Goal: Find specific page/section

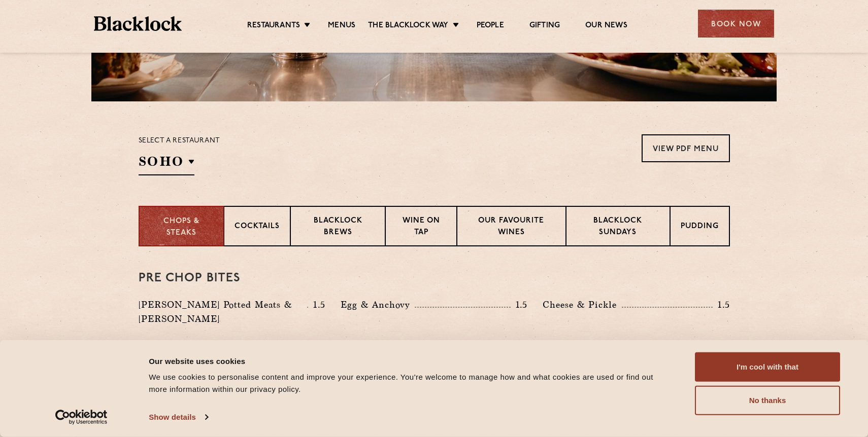
scroll to position [265, 0]
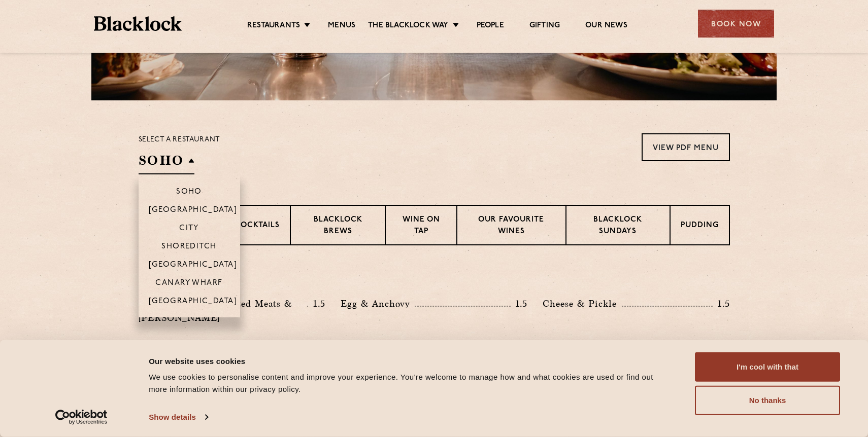
click at [189, 160] on h2 "SOHO" at bounding box center [167, 163] width 56 height 23
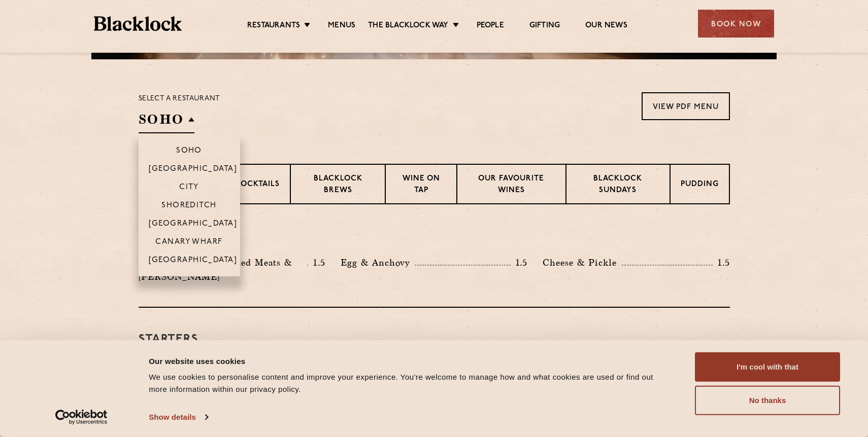
scroll to position [302, 0]
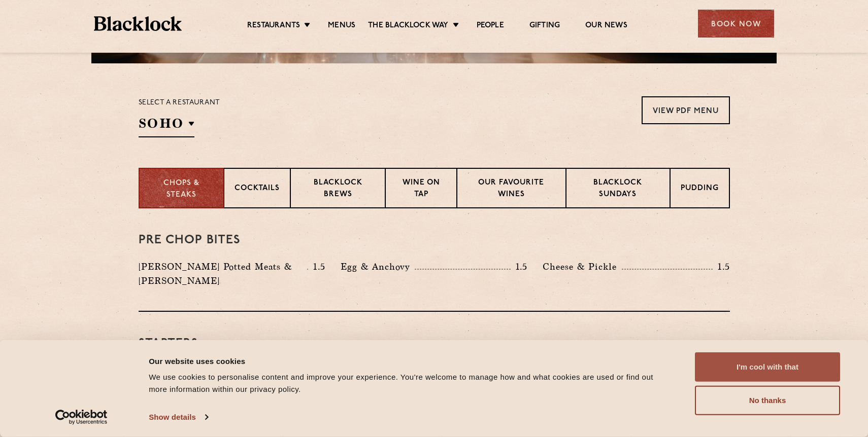
click at [789, 366] on button "I'm cool with that" at bounding box center [767, 367] width 145 height 29
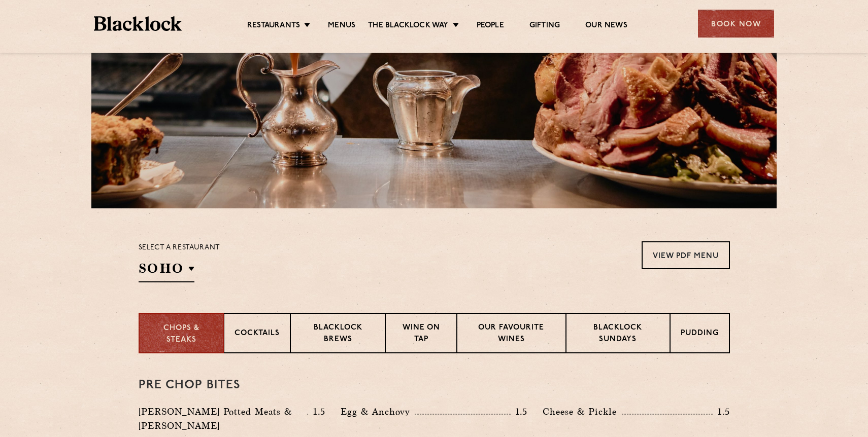
scroll to position [167, 0]
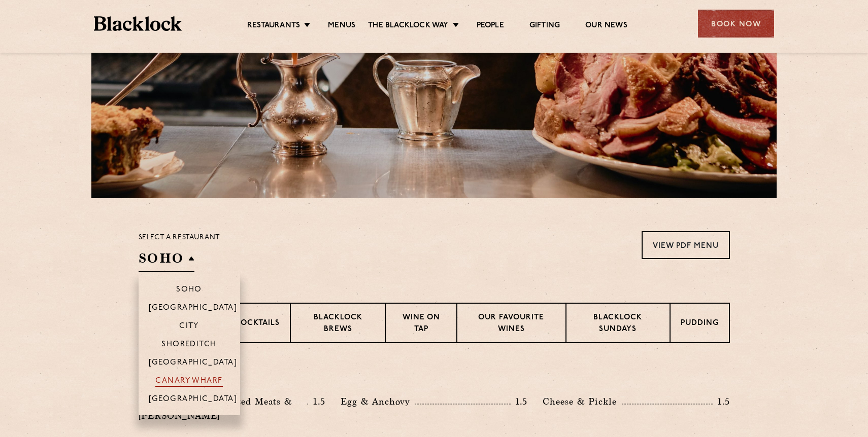
click at [191, 382] on p "Canary Wharf" at bounding box center [188, 382] width 67 height 10
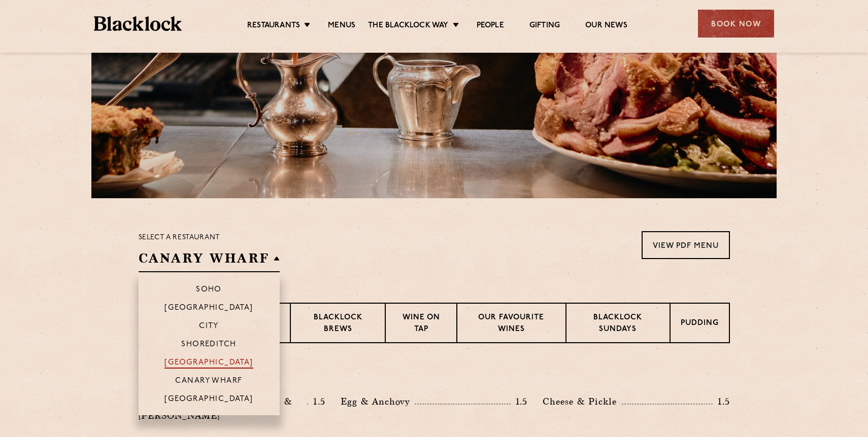
click at [190, 365] on p "[GEOGRAPHIC_DATA]" at bounding box center [208, 364] width 89 height 10
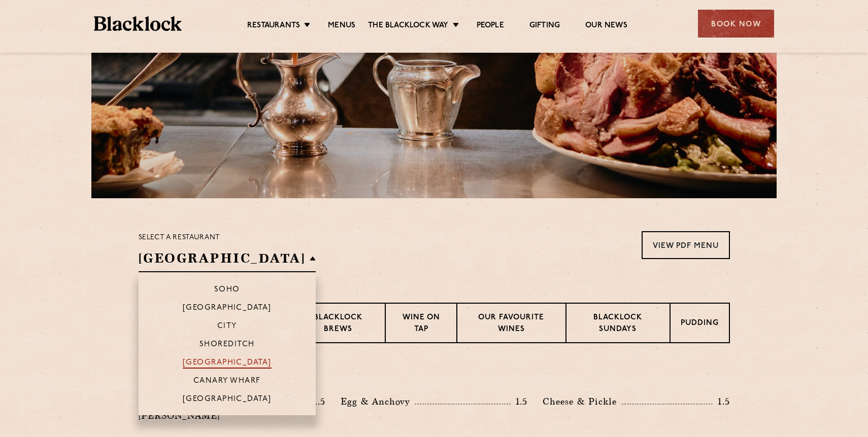
click at [207, 363] on p "[GEOGRAPHIC_DATA]" at bounding box center [227, 364] width 89 height 10
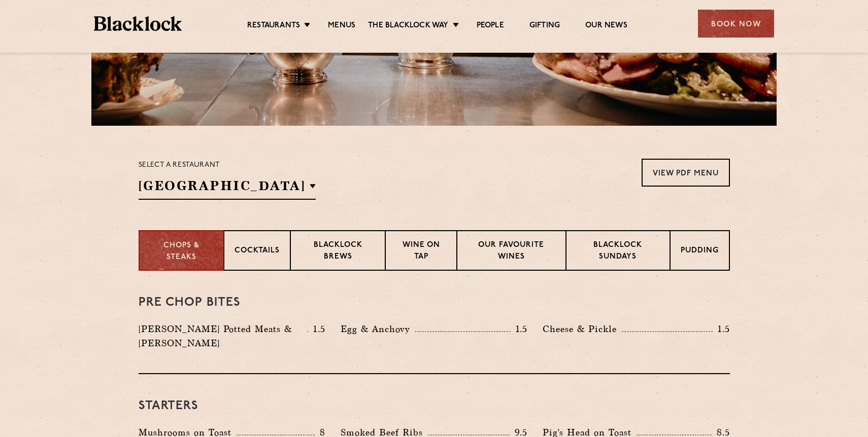
scroll to position [247, 0]
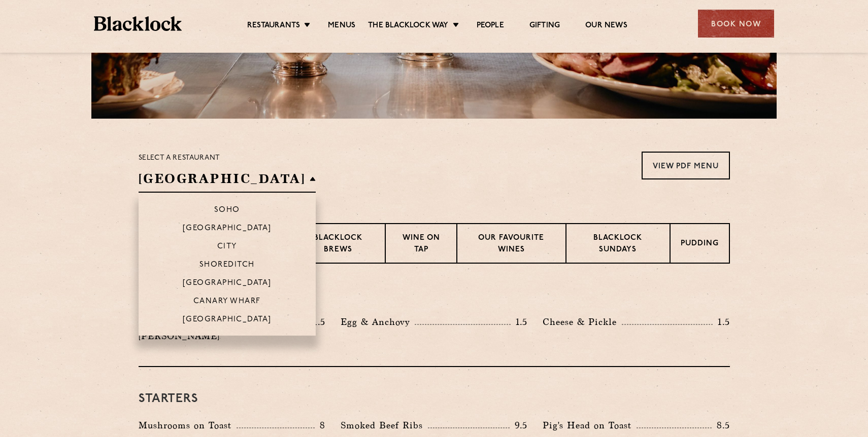
click at [285, 180] on h2 "[GEOGRAPHIC_DATA]" at bounding box center [228, 181] width 178 height 23
click at [283, 178] on h2 "[GEOGRAPHIC_DATA]" at bounding box center [228, 181] width 178 height 23
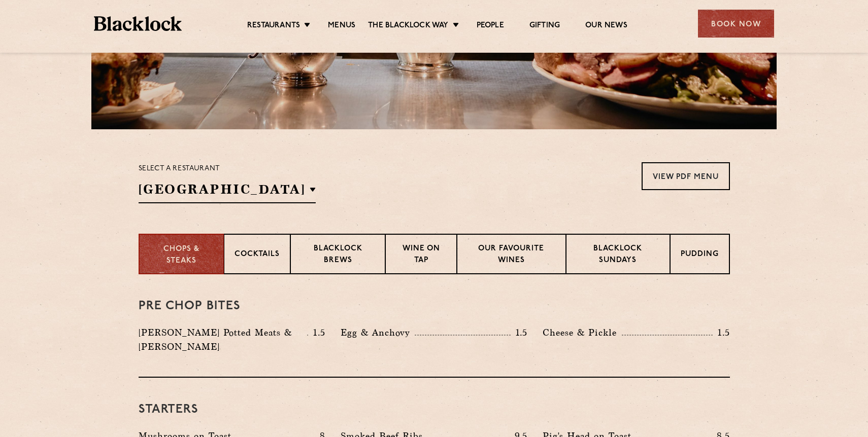
scroll to position [229, 0]
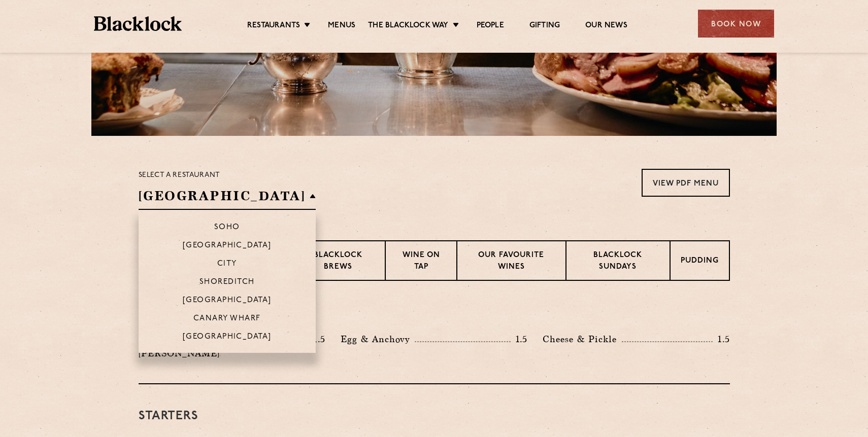
click at [285, 193] on h2 "[GEOGRAPHIC_DATA]" at bounding box center [228, 198] width 178 height 23
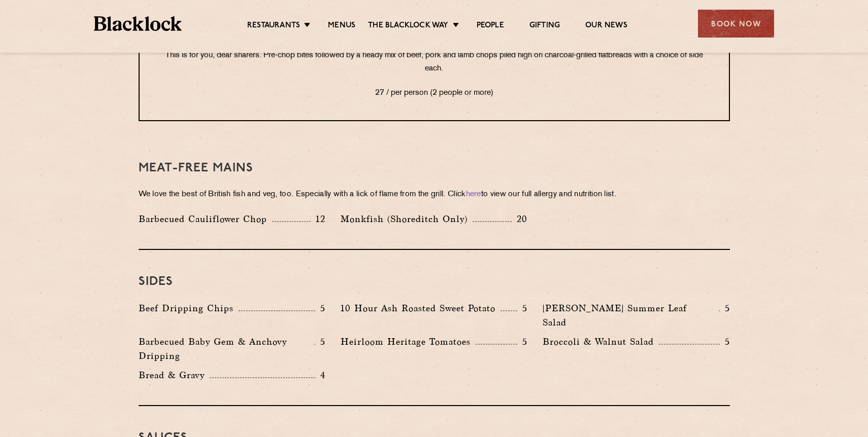
scroll to position [1773, 0]
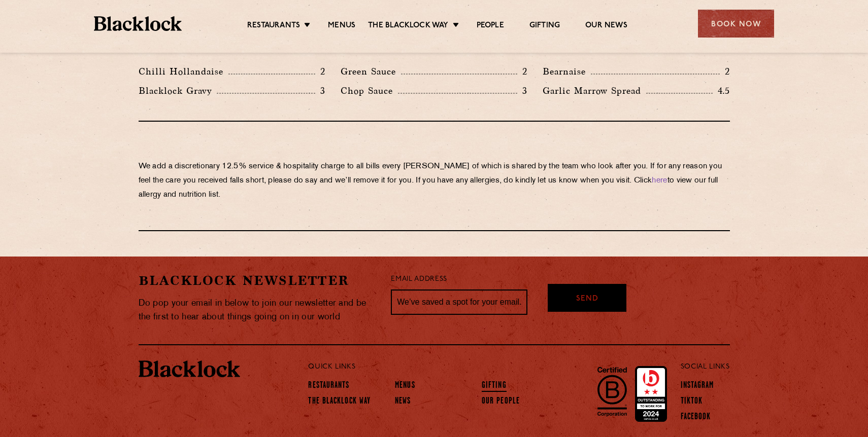
click at [497, 381] on link "Gifting" at bounding box center [494, 386] width 25 height 11
